Goal: Task Accomplishment & Management: Manage account settings

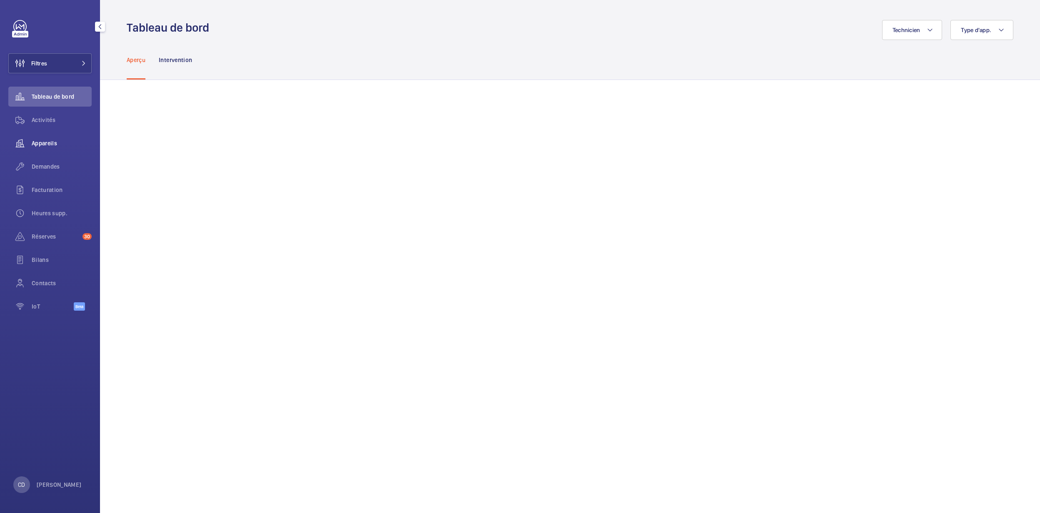
click at [55, 140] on span "Appareils" at bounding box center [62, 143] width 60 height 8
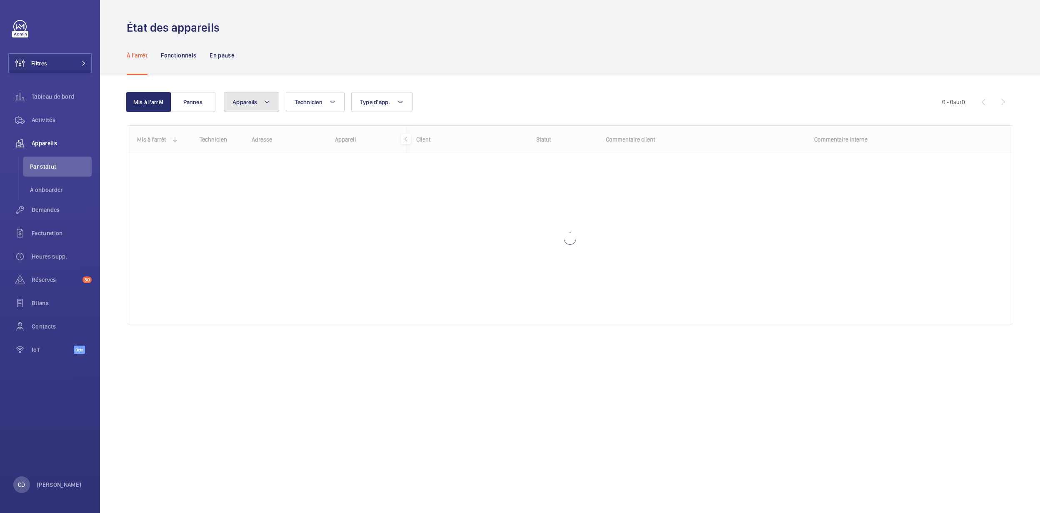
click at [248, 99] on span "Appareils" at bounding box center [244, 102] width 25 height 7
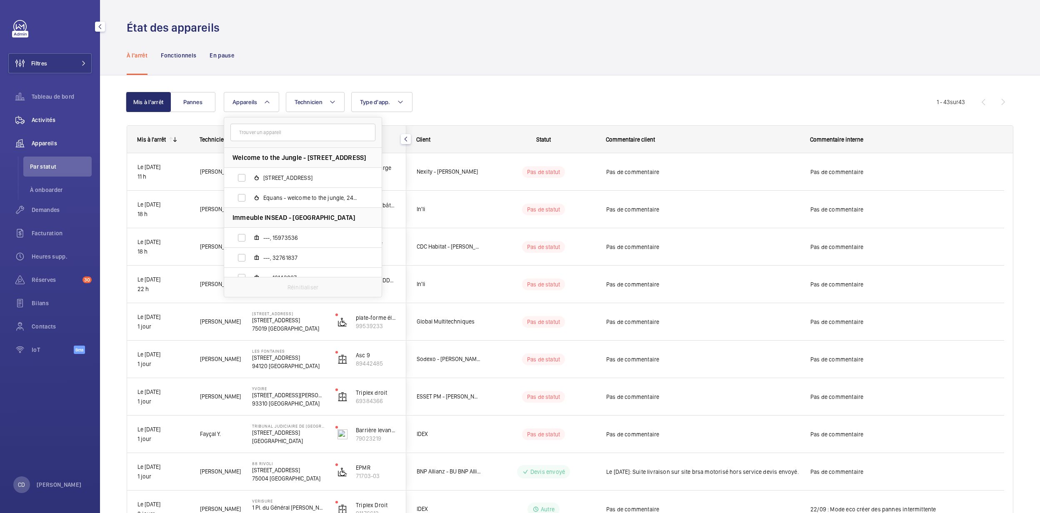
click at [49, 118] on span "Activités" at bounding box center [62, 120] width 60 height 8
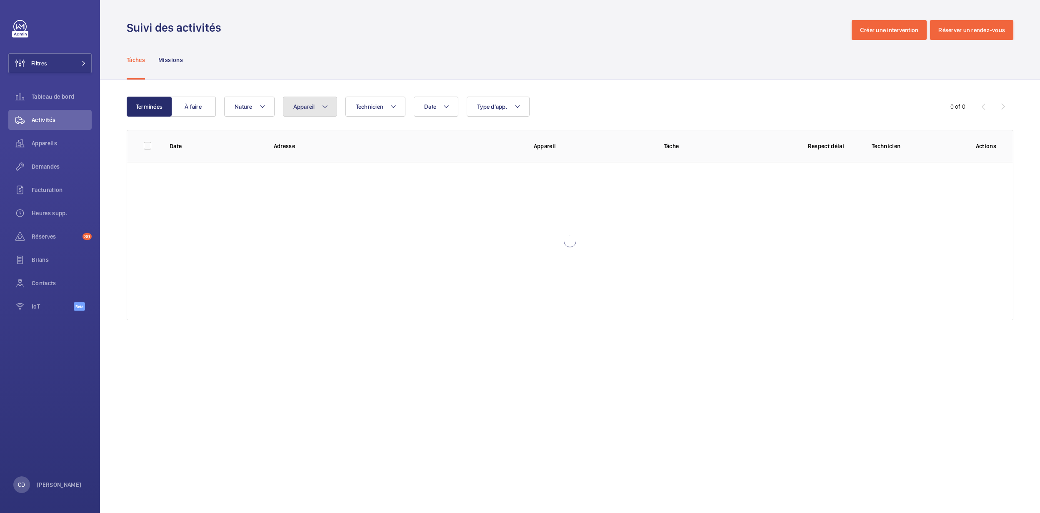
click at [322, 110] on mat-icon at bounding box center [325, 107] width 7 height 10
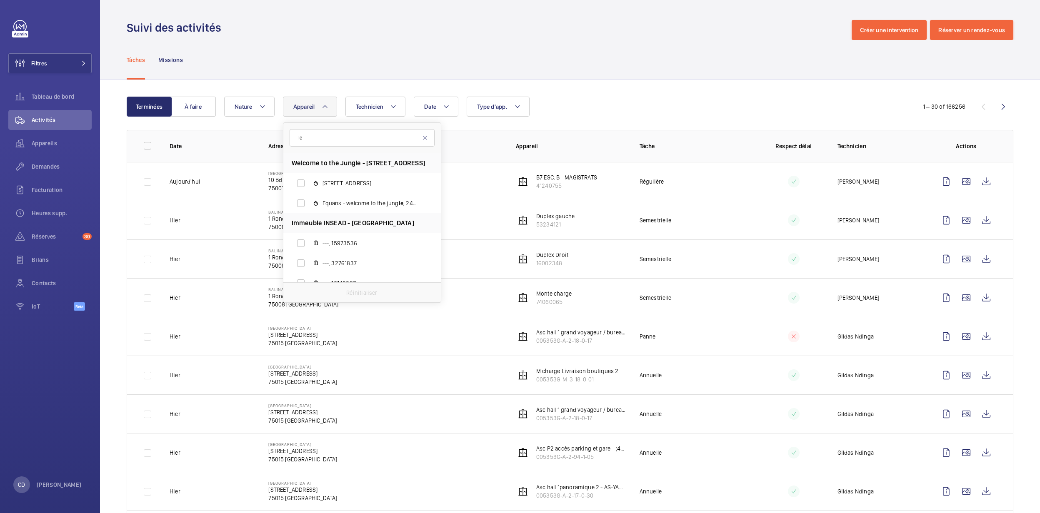
type input "le"
click at [578, 52] on div "Tâches Missions" at bounding box center [570, 60] width 887 height 40
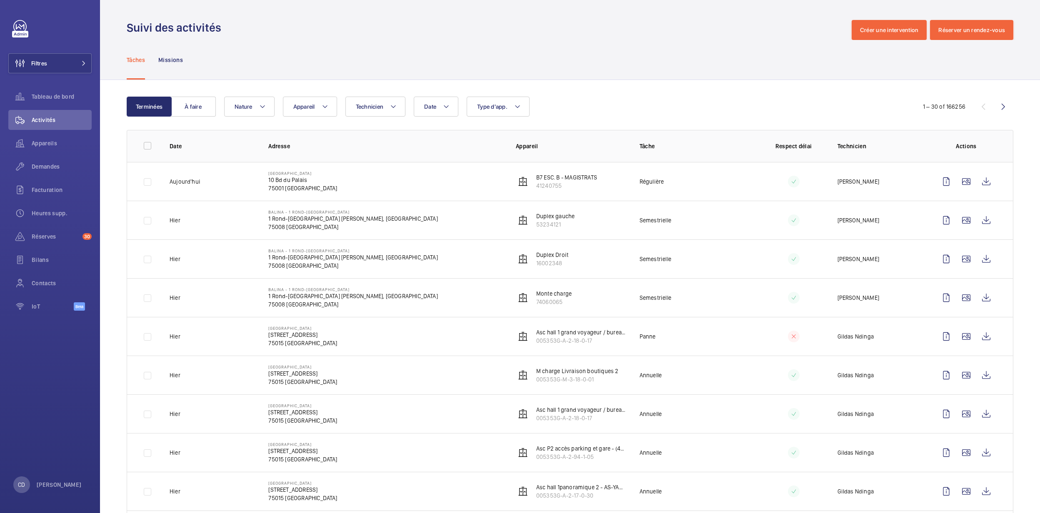
drag, startPoint x: 578, startPoint y: 51, endPoint x: 730, endPoint y: 162, distance: 188.2
click at [315, 108] on span "Appareil" at bounding box center [304, 106] width 22 height 7
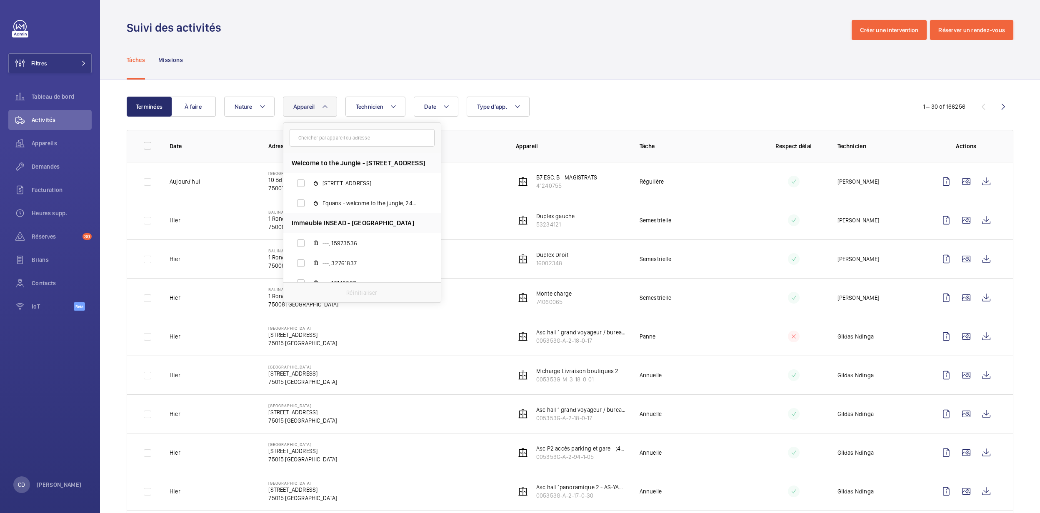
click at [221, 221] on td "Hier" at bounding box center [205, 220] width 99 height 39
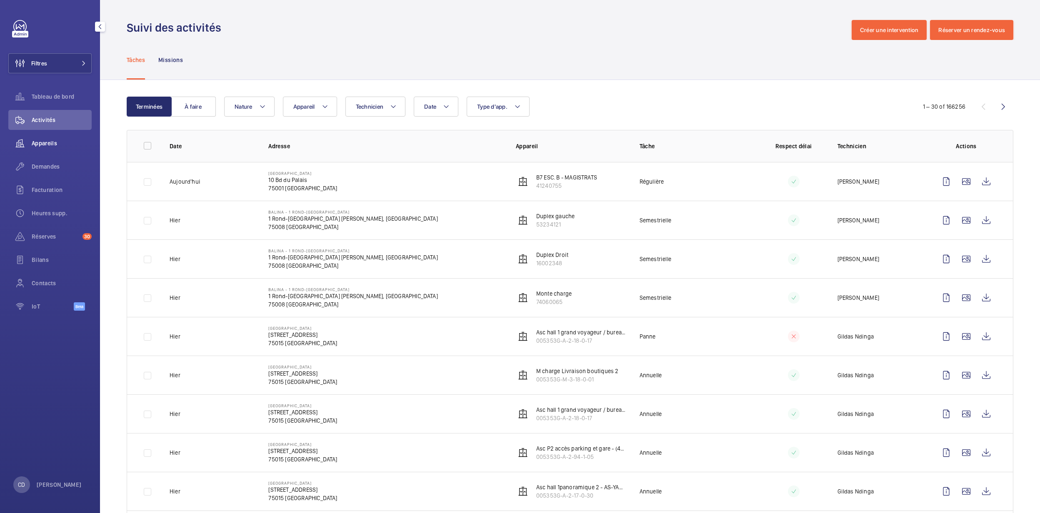
click at [34, 134] on div "Appareils" at bounding box center [49, 143] width 83 height 20
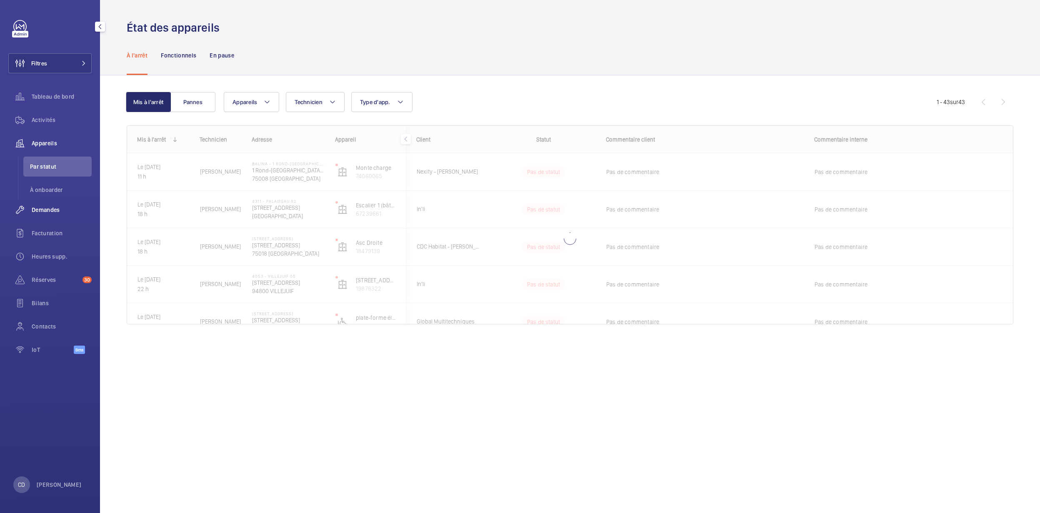
click at [52, 210] on span "Demandes" at bounding box center [62, 210] width 60 height 8
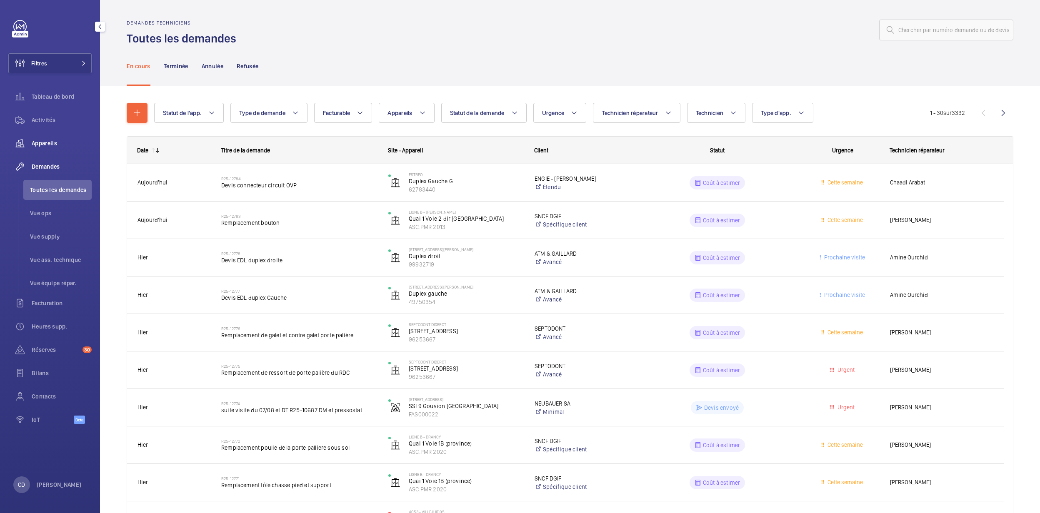
click at [42, 147] on span "Appareils" at bounding box center [62, 143] width 60 height 8
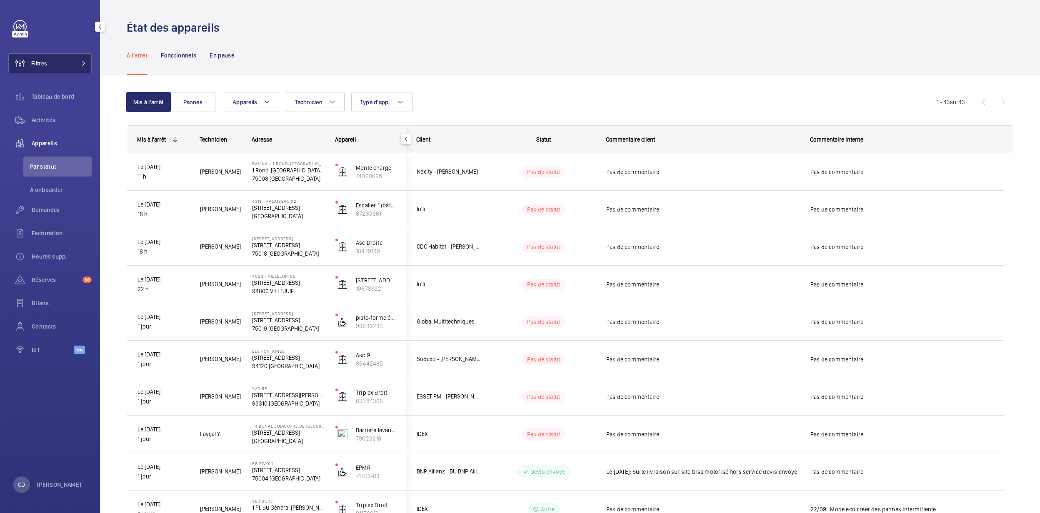
click at [72, 71] on button "Filtres" at bounding box center [49, 63] width 83 height 20
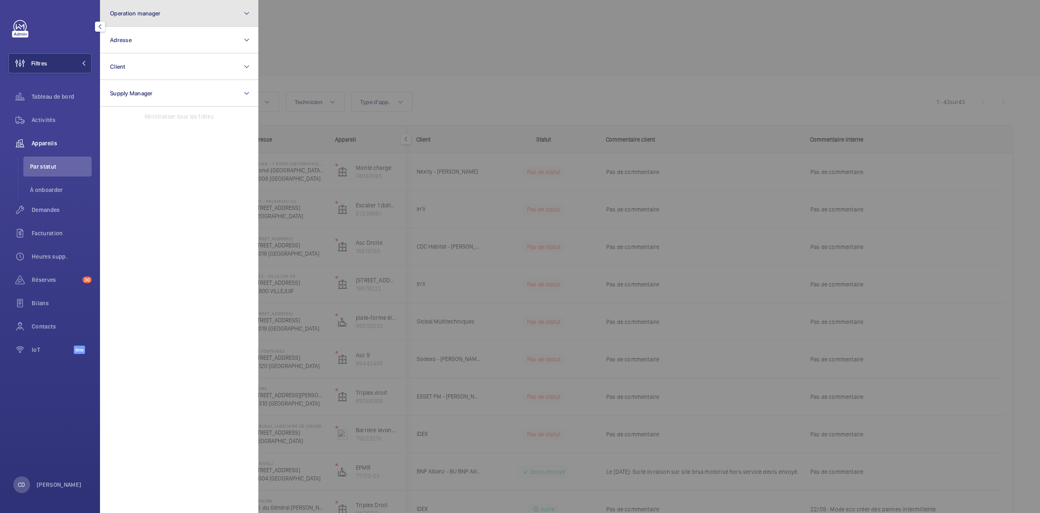
click at [147, 10] on span "Operation manager" at bounding box center [135, 13] width 50 height 7
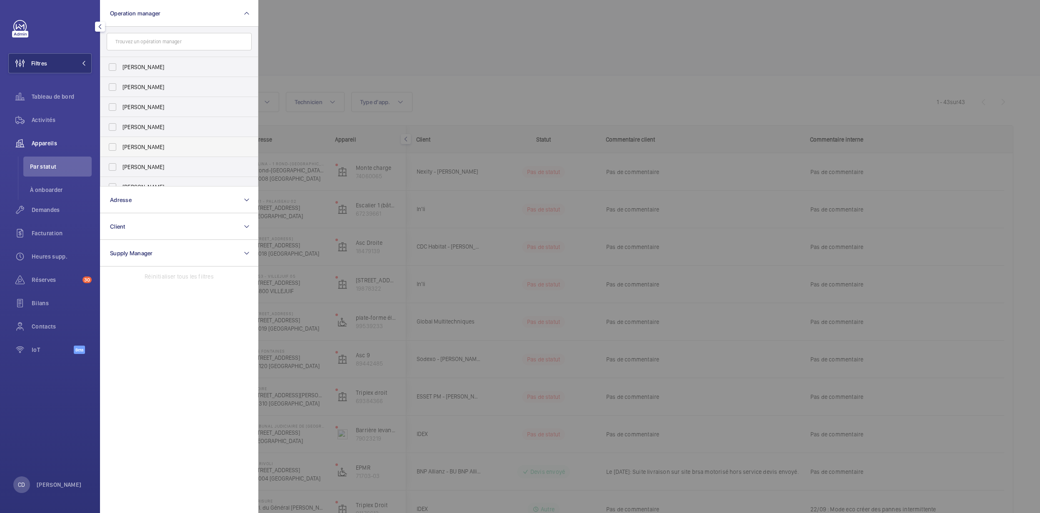
click at [157, 144] on span "[PERSON_NAME]" at bounding box center [179, 147] width 115 height 8
click at [121, 144] on input "[PERSON_NAME]" at bounding box center [112, 147] width 17 height 17
checkbox input "true"
click at [474, 82] on div at bounding box center [778, 256] width 1040 height 513
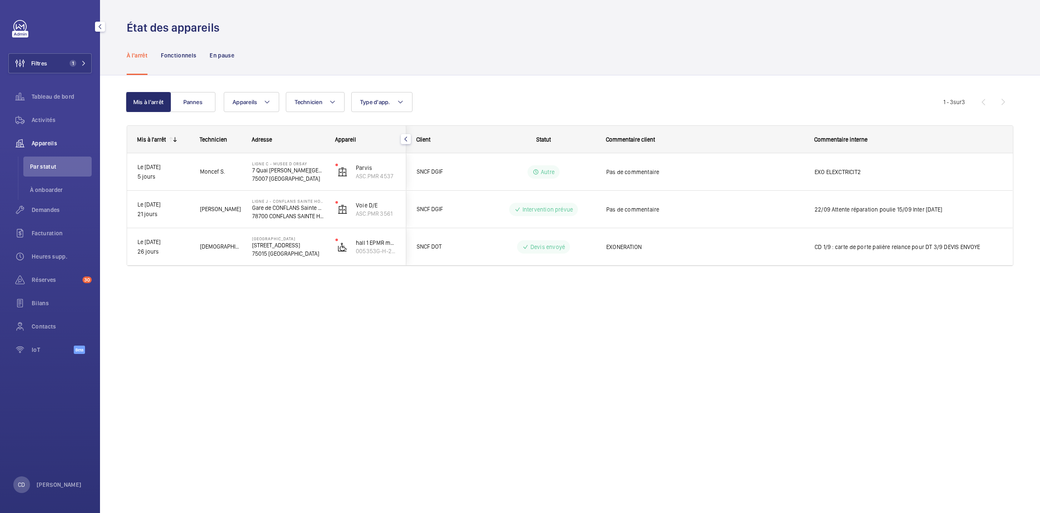
click at [38, 132] on div "Activités" at bounding box center [49, 121] width 83 height 23
click at [52, 217] on div "Demandes" at bounding box center [49, 210] width 83 height 20
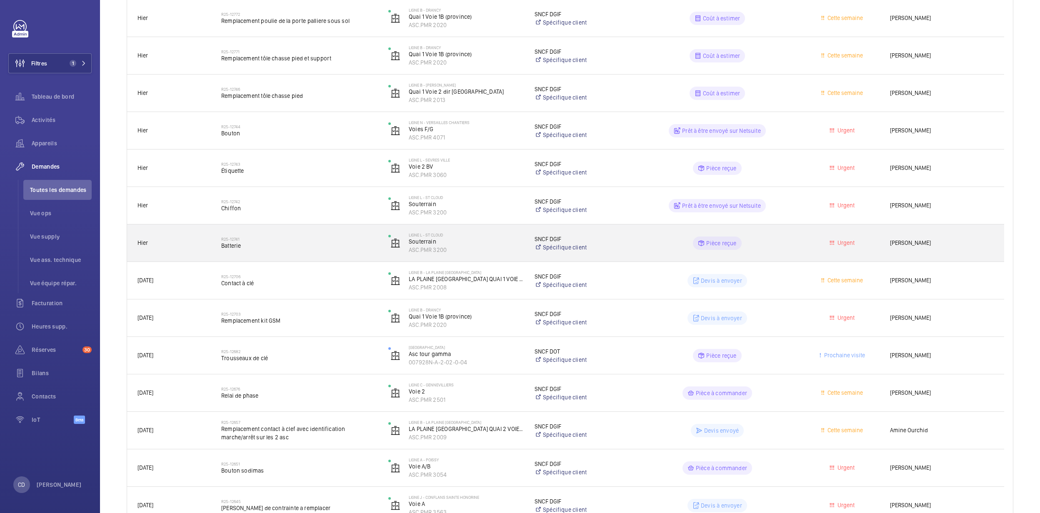
scroll to position [222, 0]
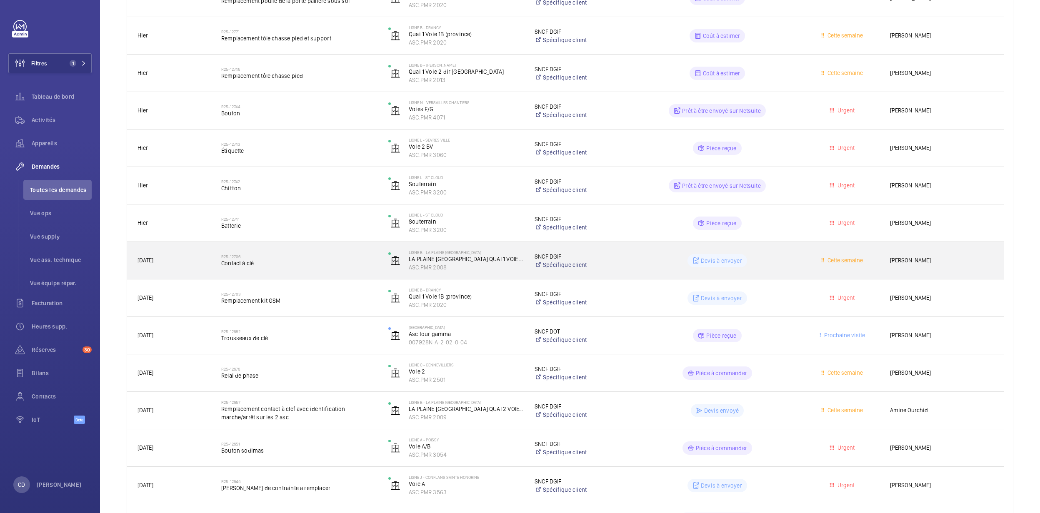
click at [279, 269] on div "R25-12706 Contact à clé" at bounding box center [299, 261] width 156 height 24
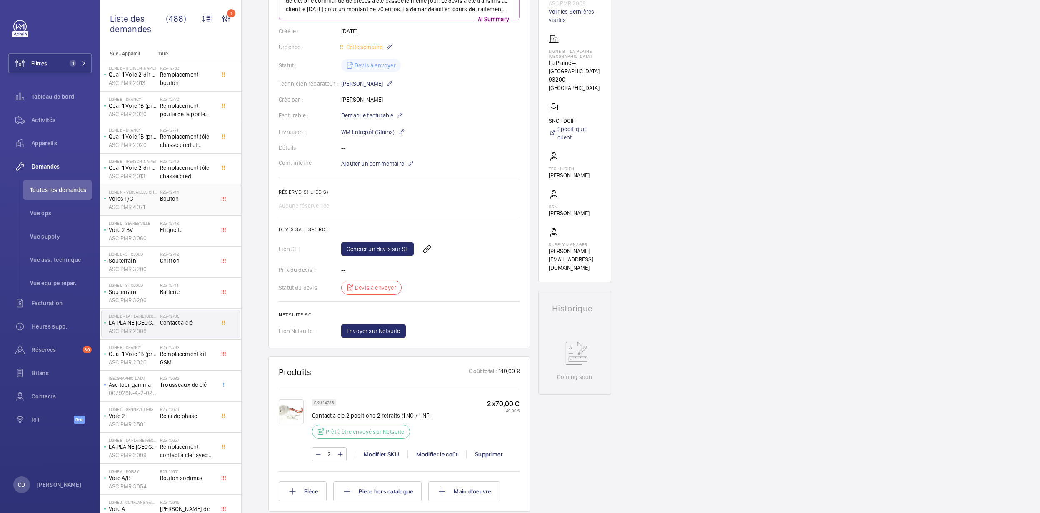
scroll to position [167, 0]
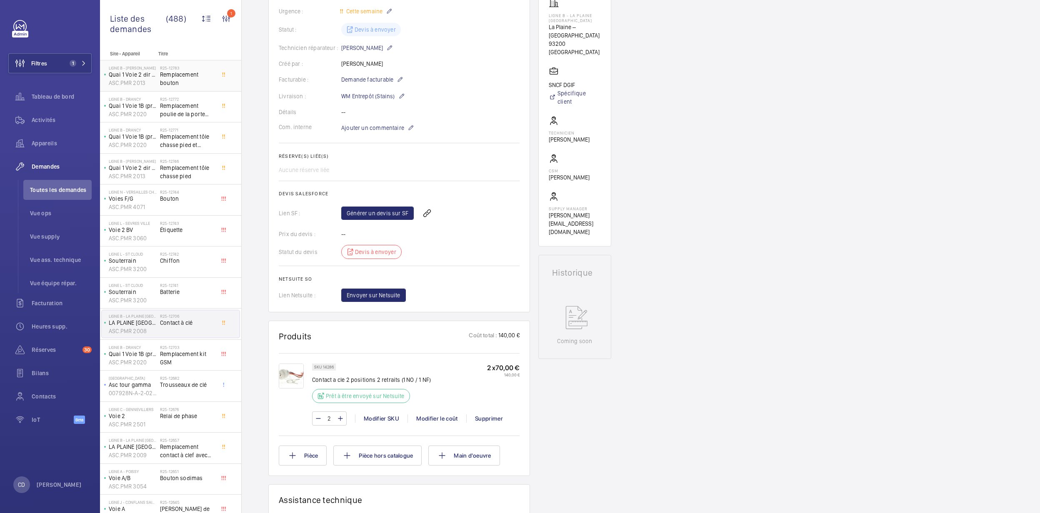
click at [182, 74] on span "Remplacement bouton" at bounding box center [187, 78] width 55 height 17
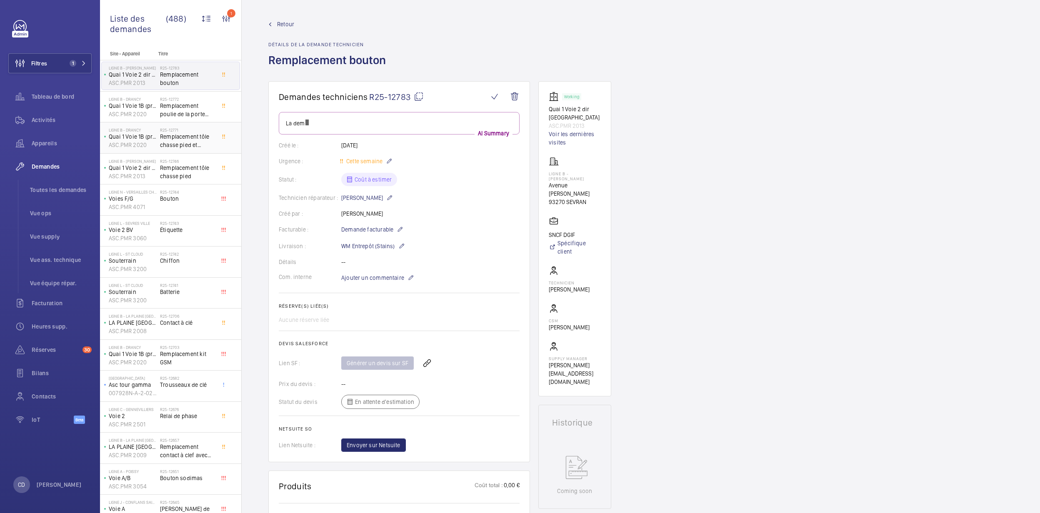
click at [175, 154] on div "LIGNE B - DRANCY Quai 1 Voie 1B (province) ASC.PMR 2020 R25-12771 Remplacement …" at bounding box center [170, 137] width 141 height 31
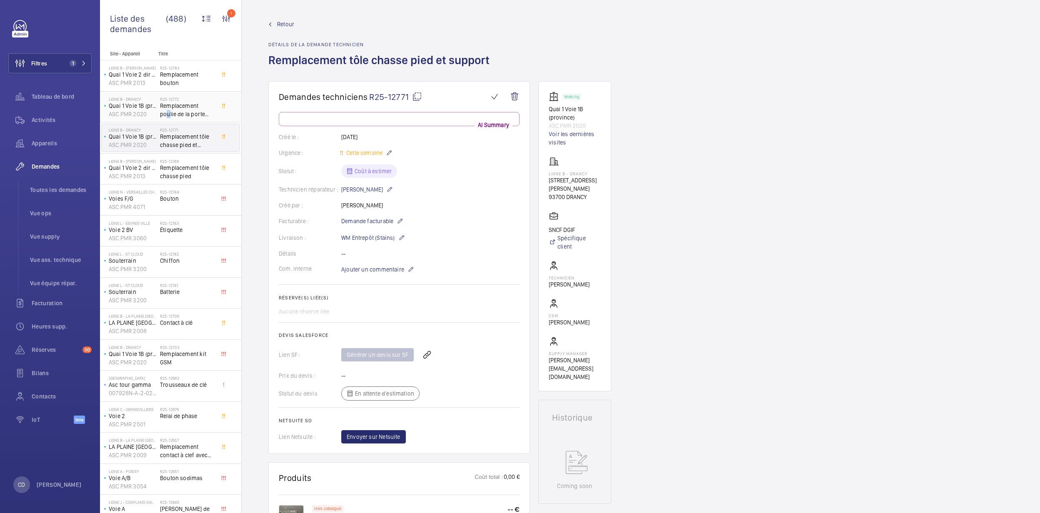
click at [164, 118] on span "Remplacement poulie de la porte palliere sous sol" at bounding box center [187, 110] width 55 height 17
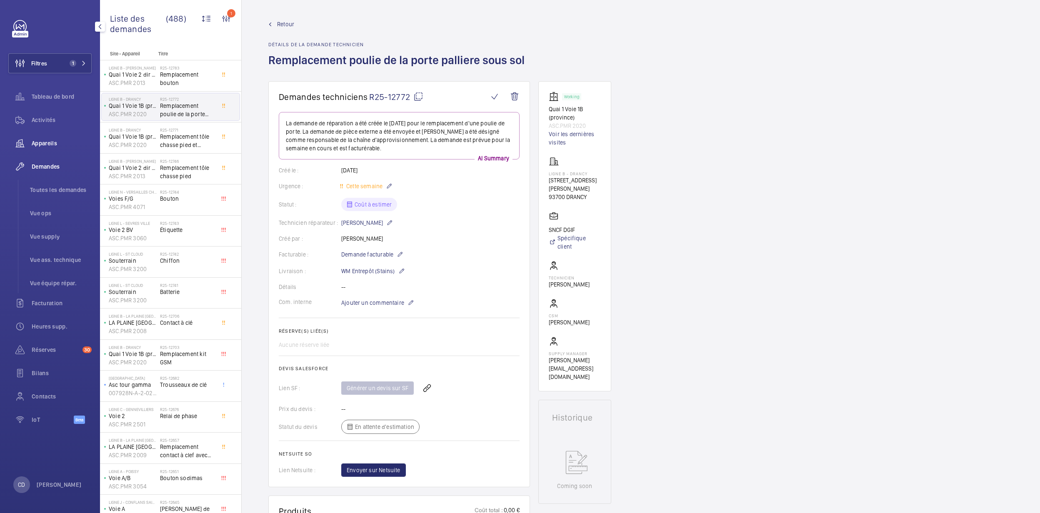
click at [44, 140] on span "Appareils" at bounding box center [62, 143] width 60 height 8
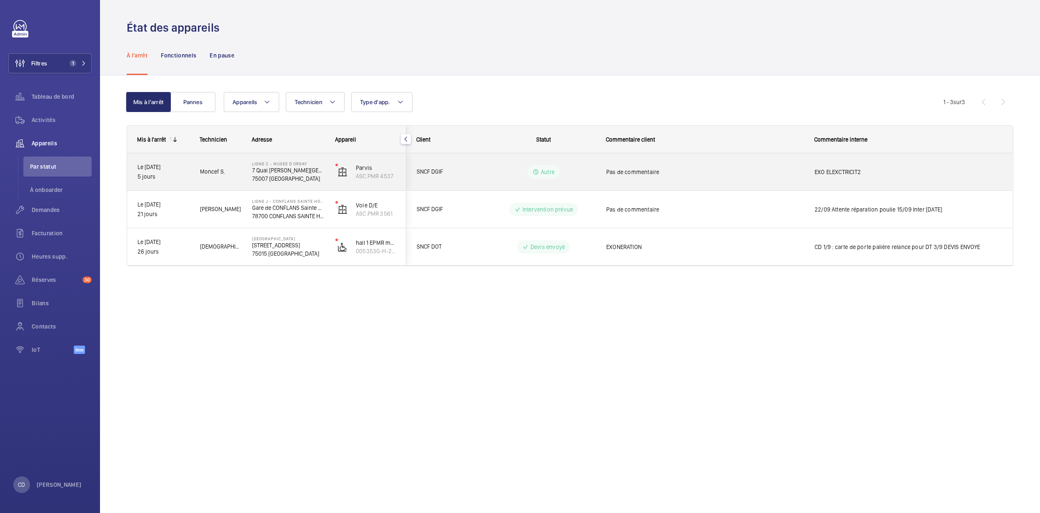
drag, startPoint x: 134, startPoint y: 174, endPoint x: 294, endPoint y: 170, distance: 160.0
click at [294, 170] on div "Le [DATE] 5 jours Moncef S. Ligne C - MUSEE D ORSAY [GEOGRAPHIC_DATA][PERSON_NA…" at bounding box center [266, 171] width 279 height 37
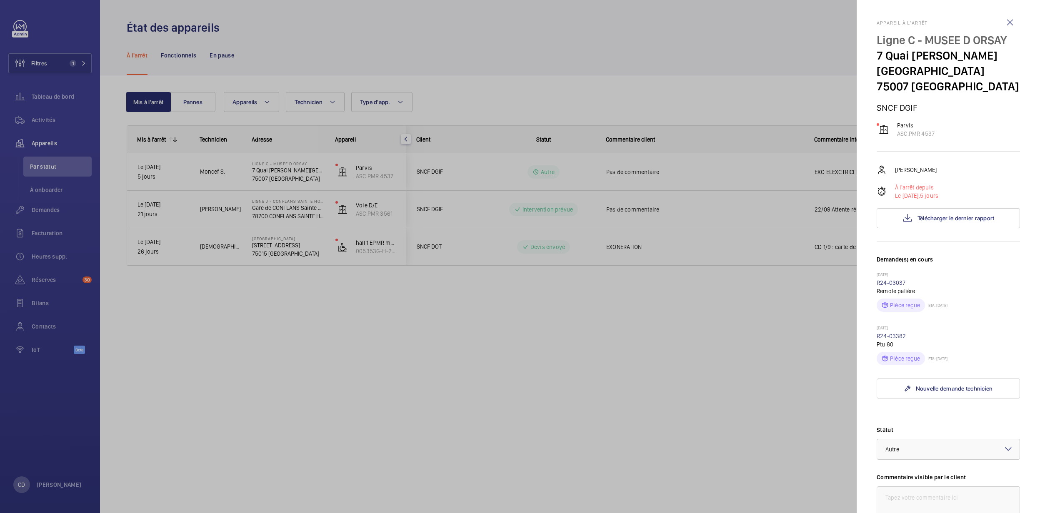
click at [312, 172] on div at bounding box center [520, 256] width 1040 height 513
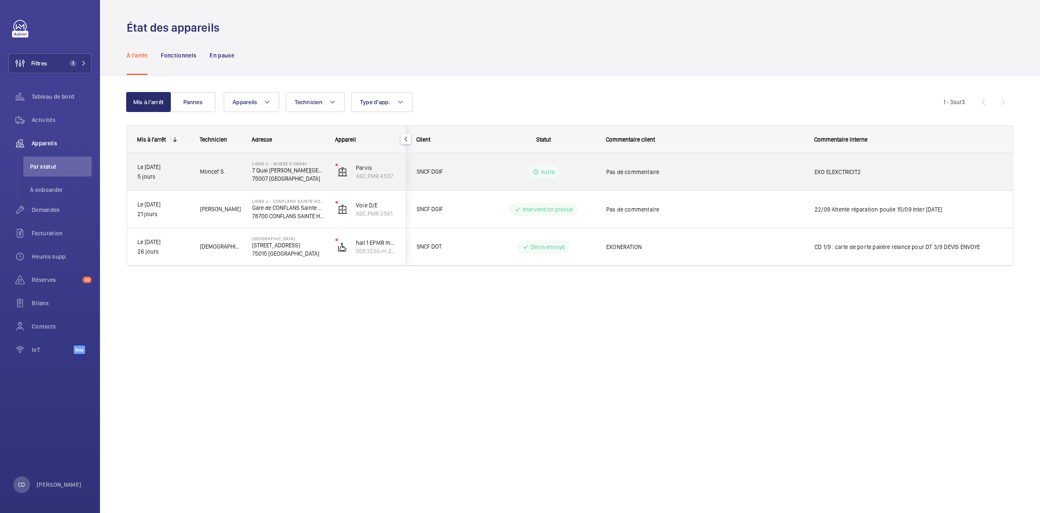
click at [310, 177] on p "75007 [GEOGRAPHIC_DATA]" at bounding box center [288, 179] width 72 height 8
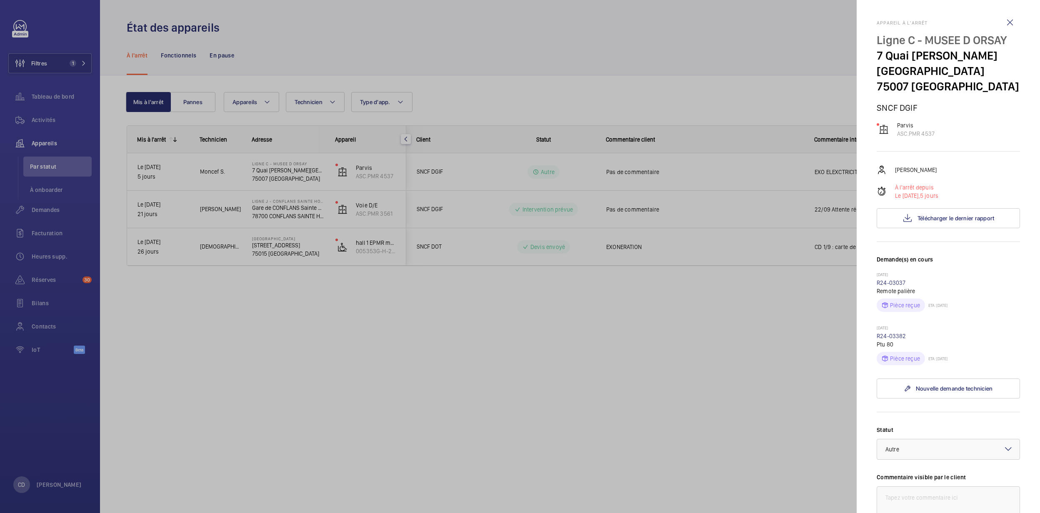
click at [475, 172] on div at bounding box center [520, 256] width 1040 height 513
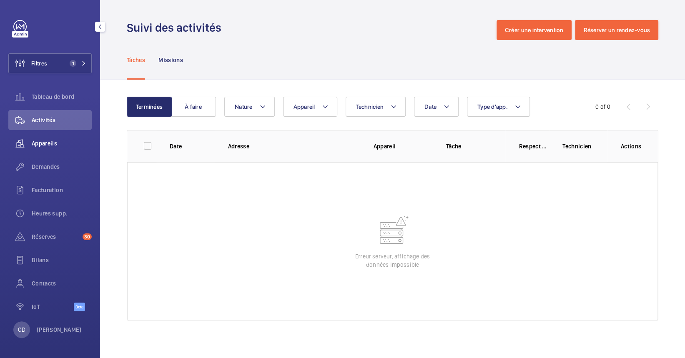
click at [40, 141] on span "Appareils" at bounding box center [62, 143] width 60 height 8
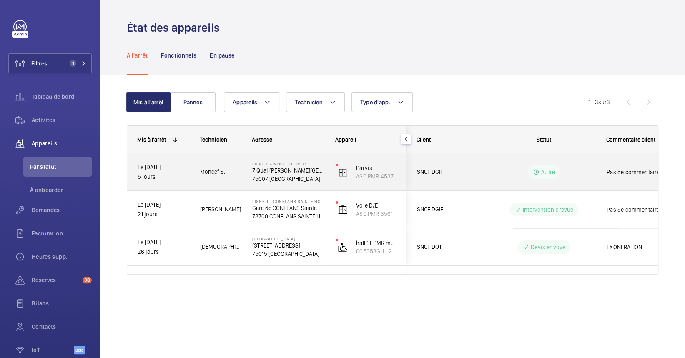
drag, startPoint x: 396, startPoint y: 177, endPoint x: 321, endPoint y: 172, distance: 74.8
click at [321, 172] on div "Le [DATE] 5 jours Moncef S. Ligne C - MUSEE D ORSAY [GEOGRAPHIC_DATA][PERSON_NA…" at bounding box center [266, 171] width 279 height 37
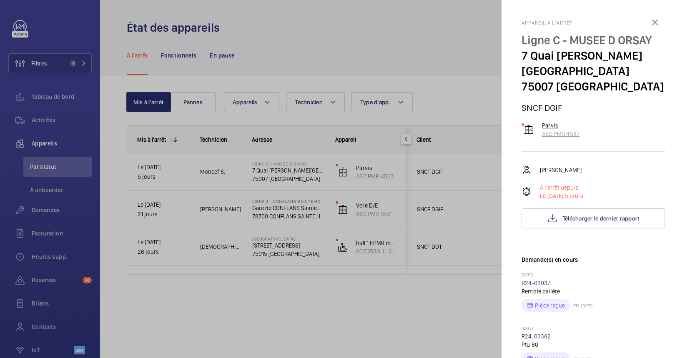
drag, startPoint x: 579, startPoint y: 117, endPoint x: 540, endPoint y: 121, distance: 39.3
click at [508, 121] on div "Parvis ASC.PMR 4537" at bounding box center [592, 129] width 143 height 17
click at [247, 45] on div at bounding box center [342, 179] width 685 height 358
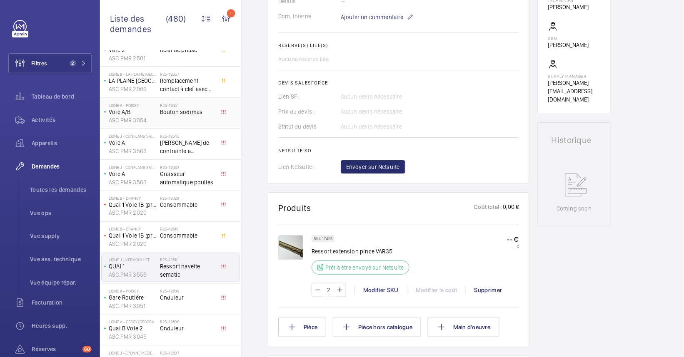
scroll to position [167, 0]
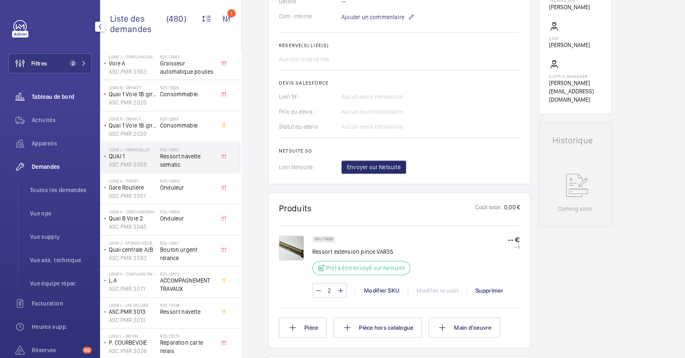
click at [59, 100] on span "Tableau de bord" at bounding box center [62, 96] width 60 height 8
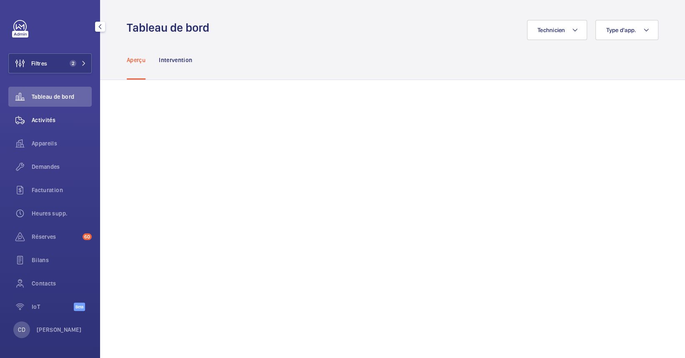
click at [50, 118] on span "Activités" at bounding box center [62, 120] width 60 height 8
